Goal: Transaction & Acquisition: Purchase product/service

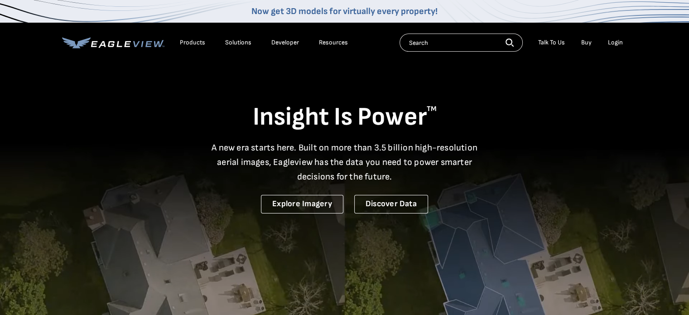
click at [612, 43] on div "Login" at bounding box center [615, 42] width 15 height 8
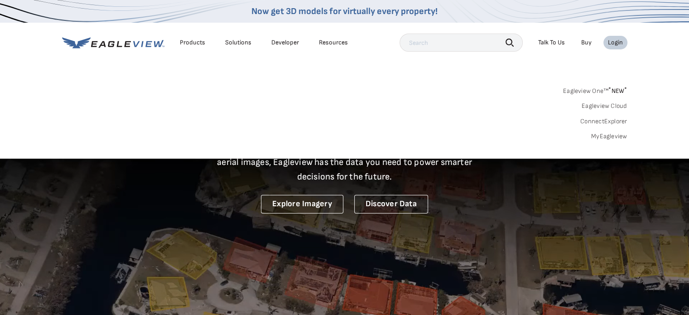
click at [603, 134] on link "MyEagleview" at bounding box center [609, 136] width 36 height 8
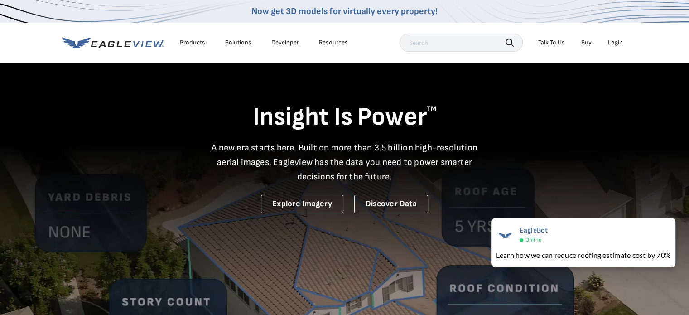
click at [616, 40] on div "Login" at bounding box center [615, 42] width 15 height 8
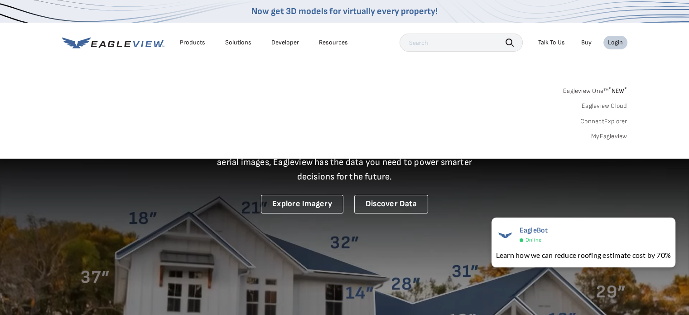
click at [603, 139] on link "MyEagleview" at bounding box center [609, 136] width 36 height 8
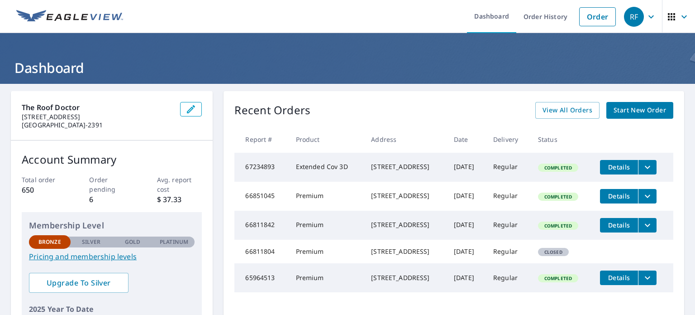
click at [614, 112] on span "Start New Order" at bounding box center [640, 110] width 53 height 11
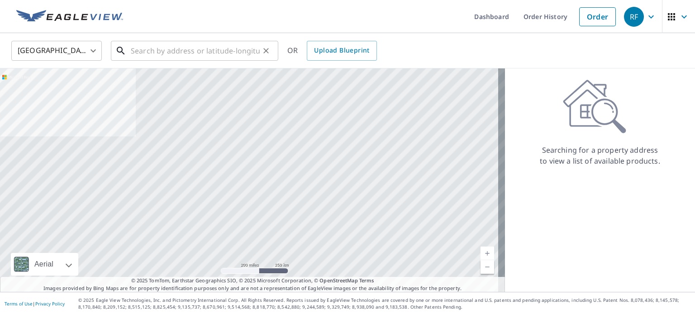
click at [199, 54] on input "text" at bounding box center [195, 50] width 129 height 25
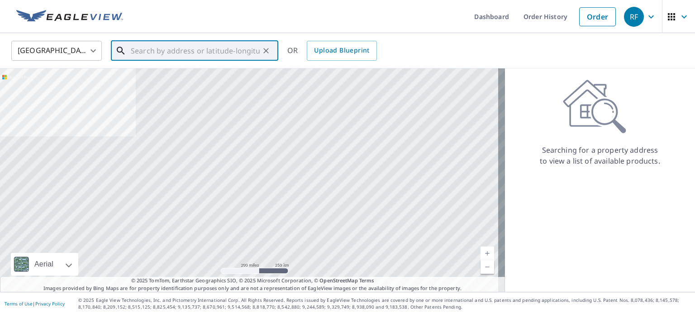
paste input "[STREET_ADDRESS]"
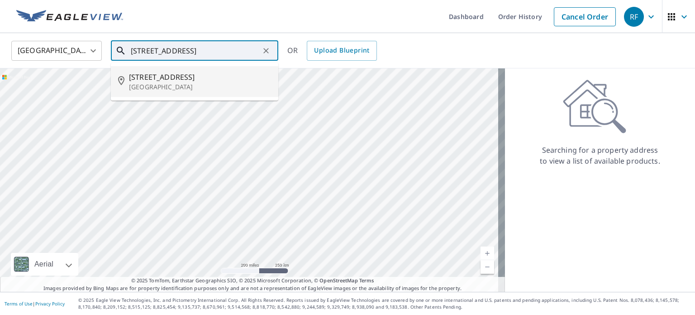
click at [190, 82] on p "[GEOGRAPHIC_DATA]" at bounding box center [200, 86] width 142 height 9
type input "[STREET_ADDRESS]"
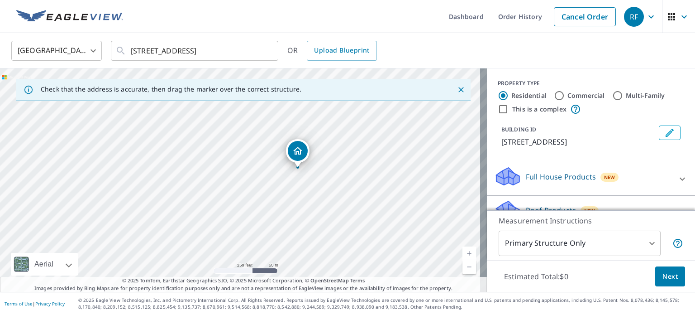
drag, startPoint x: 245, startPoint y: 194, endPoint x: 308, endPoint y: 182, distance: 63.7
click at [308, 182] on div "[STREET_ADDRESS]" at bounding box center [243, 179] width 487 height 223
click at [463, 255] on link "Current Level 17, Zoom In" at bounding box center [470, 253] width 14 height 14
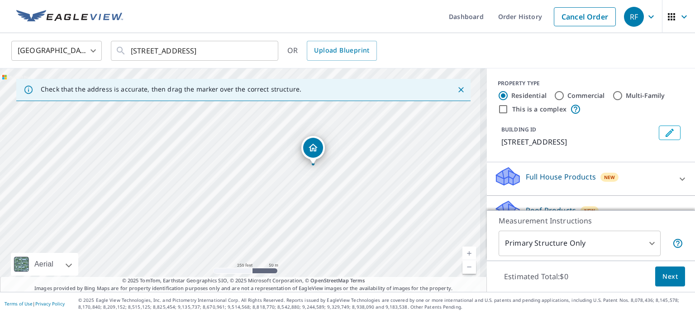
click at [463, 255] on link "Current Level 17, Zoom In" at bounding box center [470, 253] width 14 height 14
click at [463, 255] on link "Current Level 17.937264244652038, Zoom In" at bounding box center [470, 253] width 14 height 14
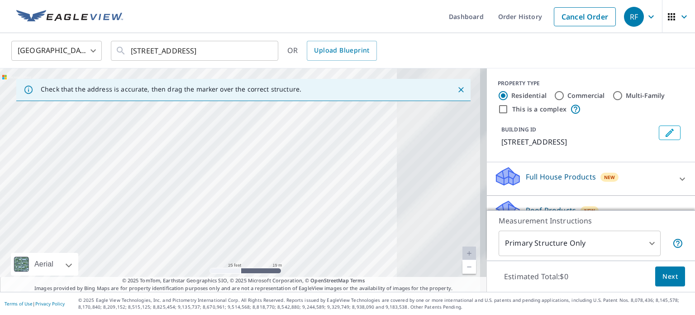
drag, startPoint x: 398, startPoint y: 181, endPoint x: 151, endPoint y: 234, distance: 253.2
click at [156, 230] on div "[STREET_ADDRESS]" at bounding box center [243, 179] width 487 height 223
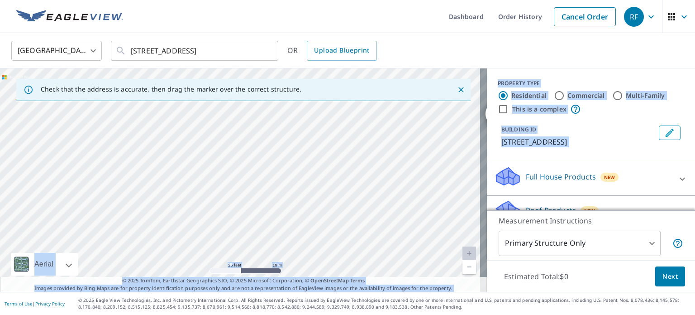
drag, startPoint x: 484, startPoint y: 185, endPoint x: 363, endPoint y: 226, distance: 127.6
click at [363, 226] on div "Check that the address is accurate, then drag the marker over the correct struc…" at bounding box center [347, 179] width 695 height 223
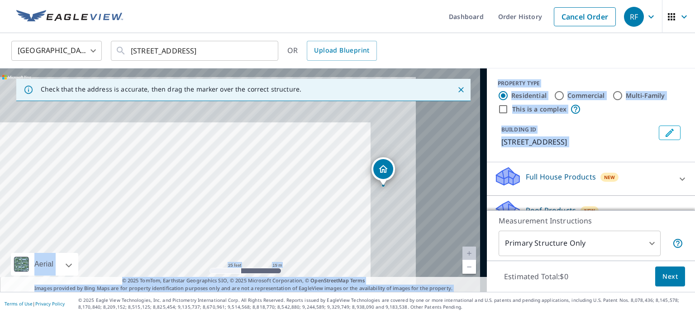
drag, startPoint x: 458, startPoint y: 149, endPoint x: 306, endPoint y: 223, distance: 169.3
click at [306, 223] on div "8929 Lariat Rd Park City, UT 84098" at bounding box center [243, 179] width 487 height 223
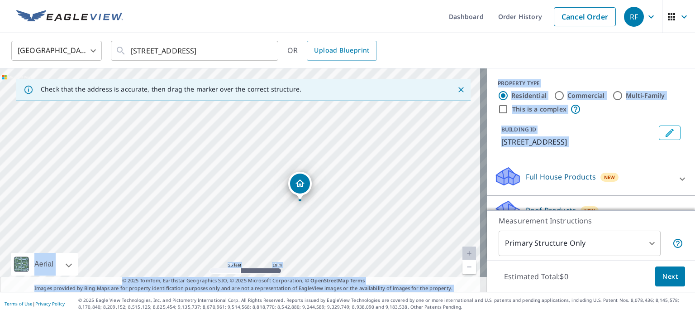
drag, startPoint x: 413, startPoint y: 208, endPoint x: 368, endPoint y: 201, distance: 45.8
click at [368, 201] on div "8929 Lariat Rd Park City, UT 84098" at bounding box center [243, 179] width 487 height 223
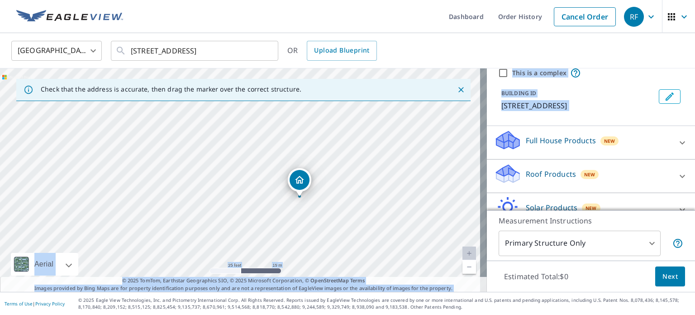
scroll to position [42, 0]
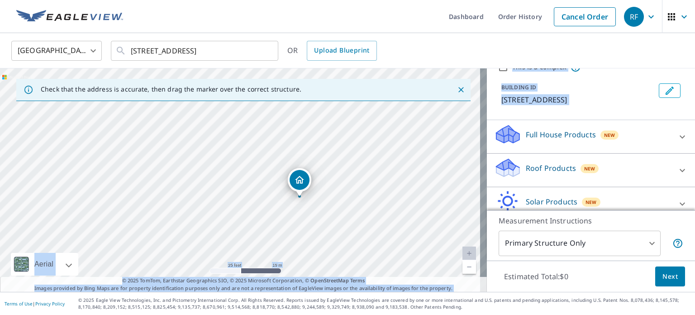
click at [668, 273] on span "Next" at bounding box center [670, 276] width 15 height 11
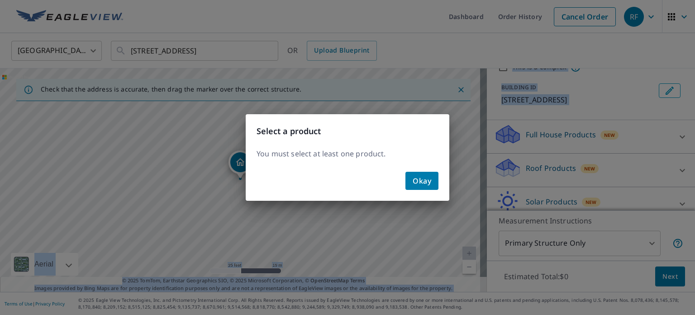
click at [426, 179] on span "Okay" at bounding box center [422, 180] width 19 height 13
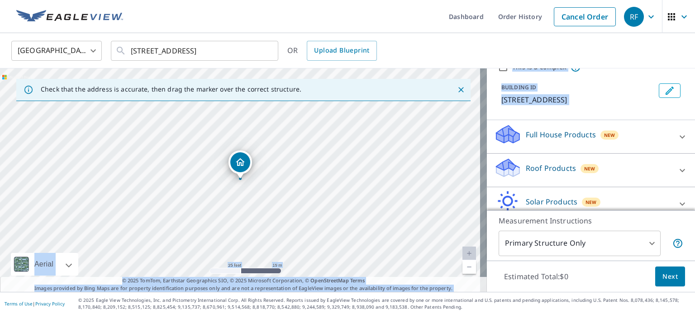
scroll to position [85, 0]
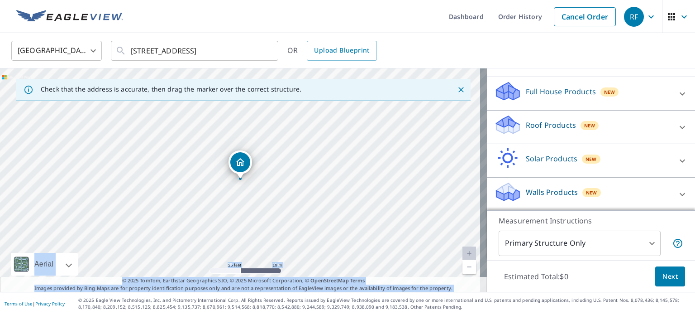
click at [613, 126] on div "Roof Products New" at bounding box center [582, 127] width 177 height 26
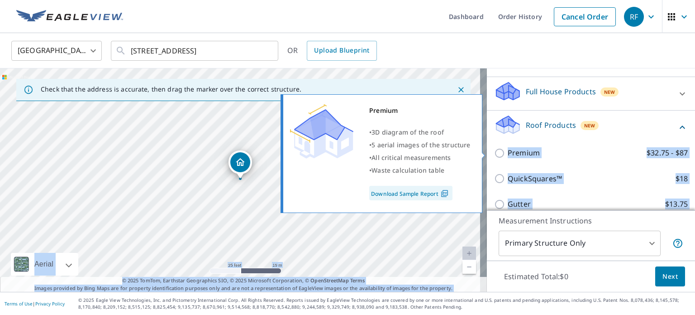
click at [494, 152] on input "Premium $32.75 - $87" at bounding box center [501, 153] width 14 height 11
checkbox input "true"
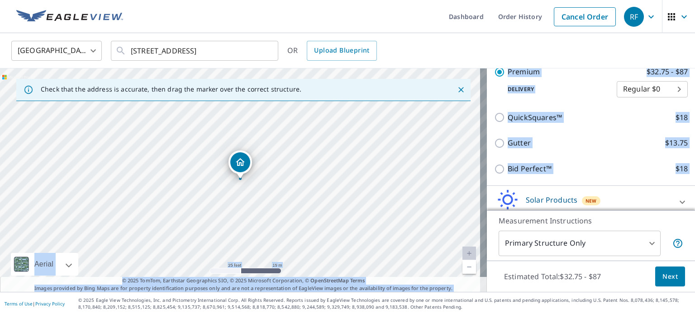
scroll to position [217, 0]
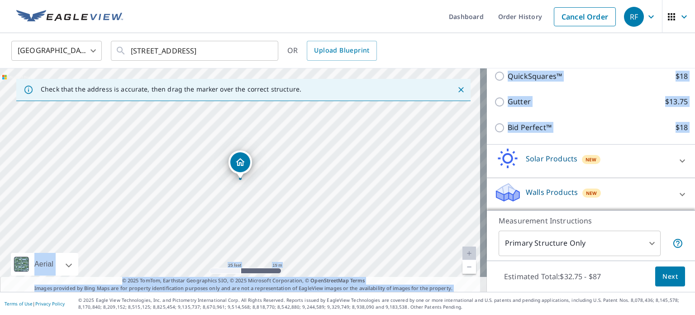
click at [658, 282] on button "Next" at bounding box center [671, 276] width 30 height 20
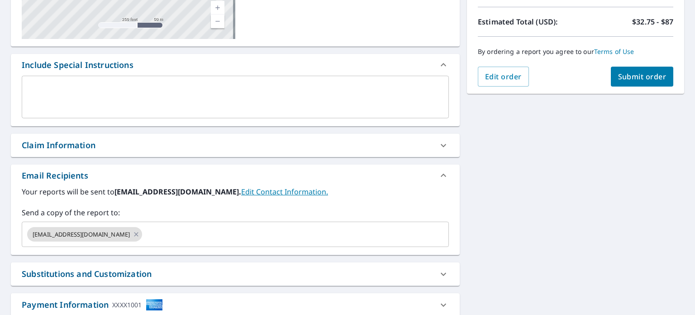
scroll to position [198, 0]
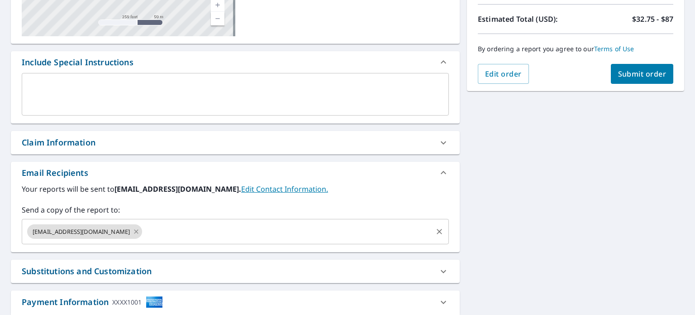
click at [133, 231] on icon at bounding box center [136, 231] width 7 height 10
checkbox input "true"
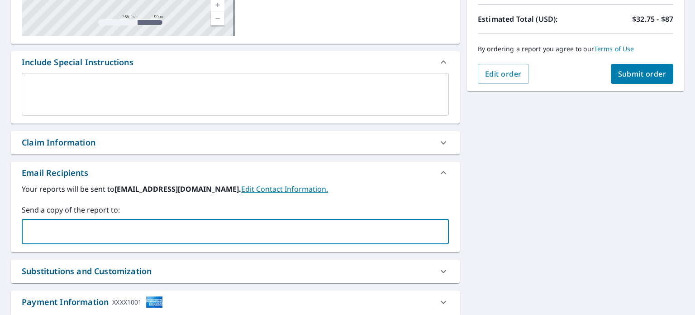
click at [121, 230] on input "text" at bounding box center [229, 231] width 406 height 17
type input "chris@roofdoctorutah.com"
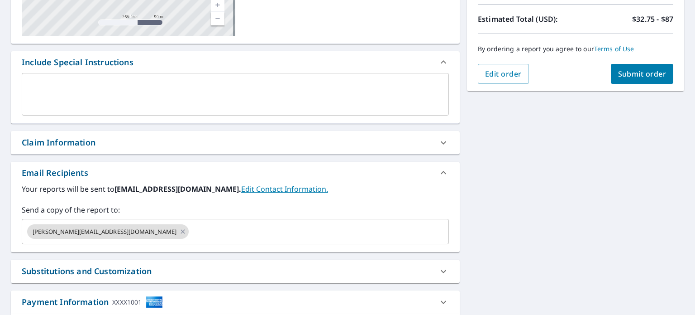
click at [536, 231] on div "8929 Lariat Rd Park City, UT 84098 Aerial Road A standard road map Aerial A det…" at bounding box center [347, 117] width 695 height 463
click at [634, 79] on button "Submit order" at bounding box center [642, 74] width 63 height 20
checkbox input "true"
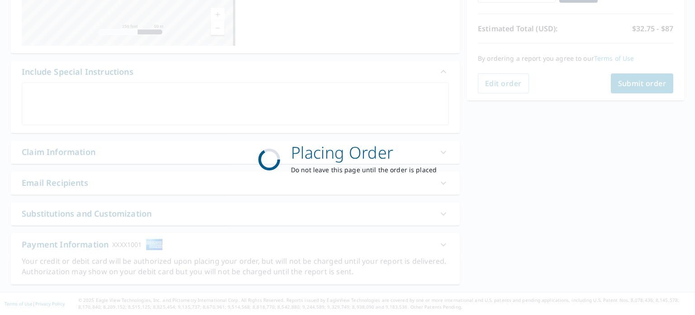
scroll to position [187, 0]
